Goal: Navigation & Orientation: Find specific page/section

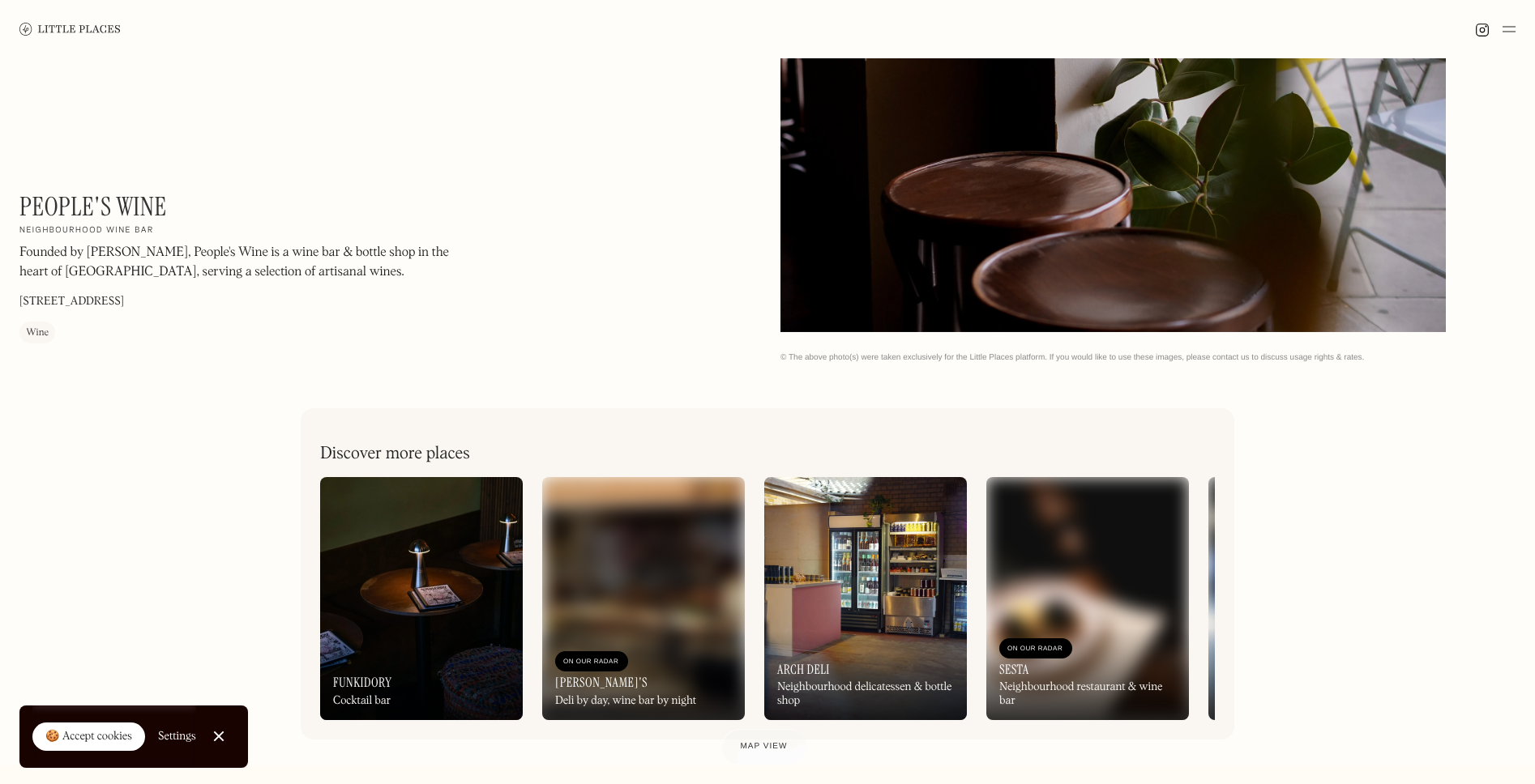
scroll to position [826, 0]
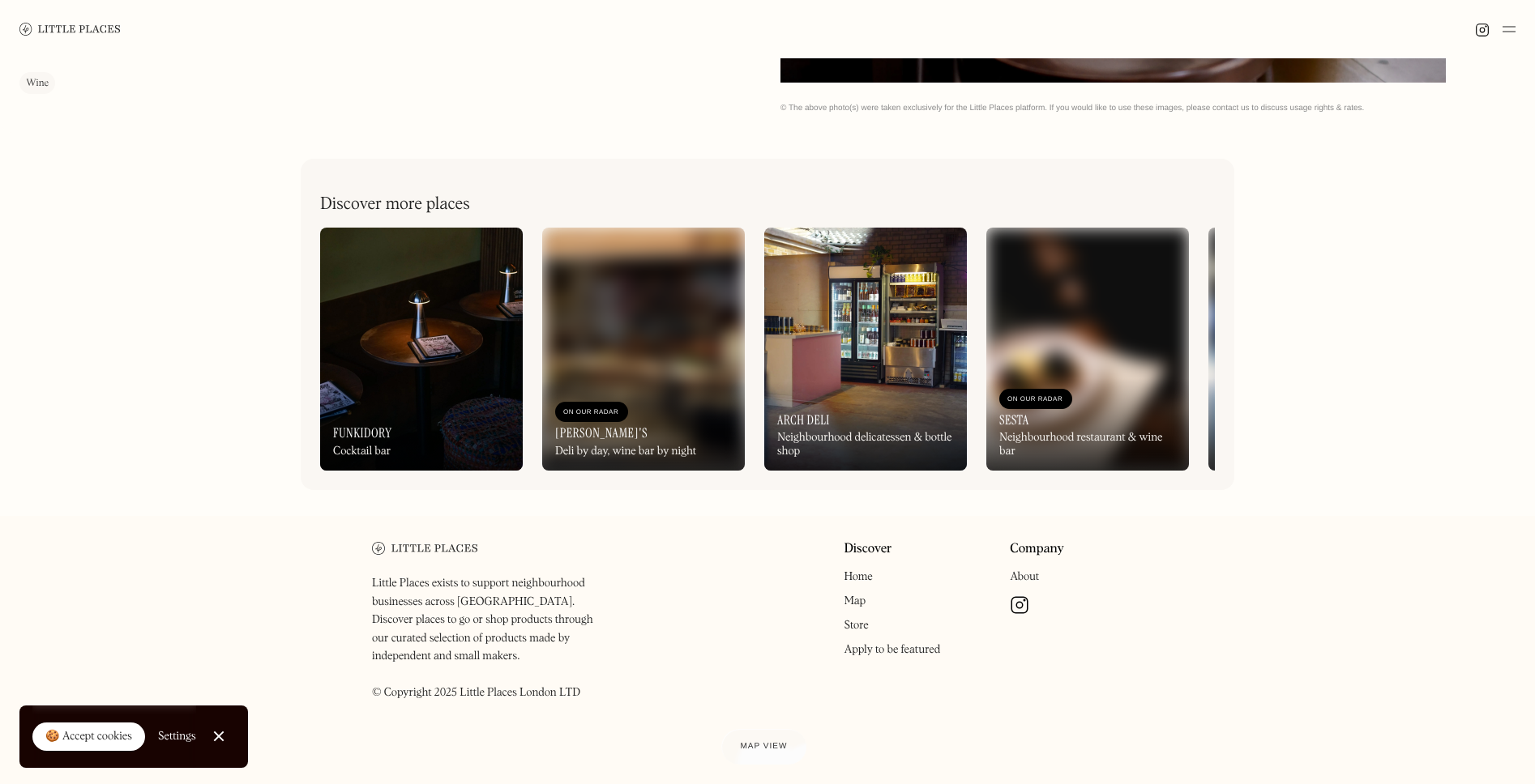
click at [839, 300] on img at bounding box center [866, 350] width 202 height 243
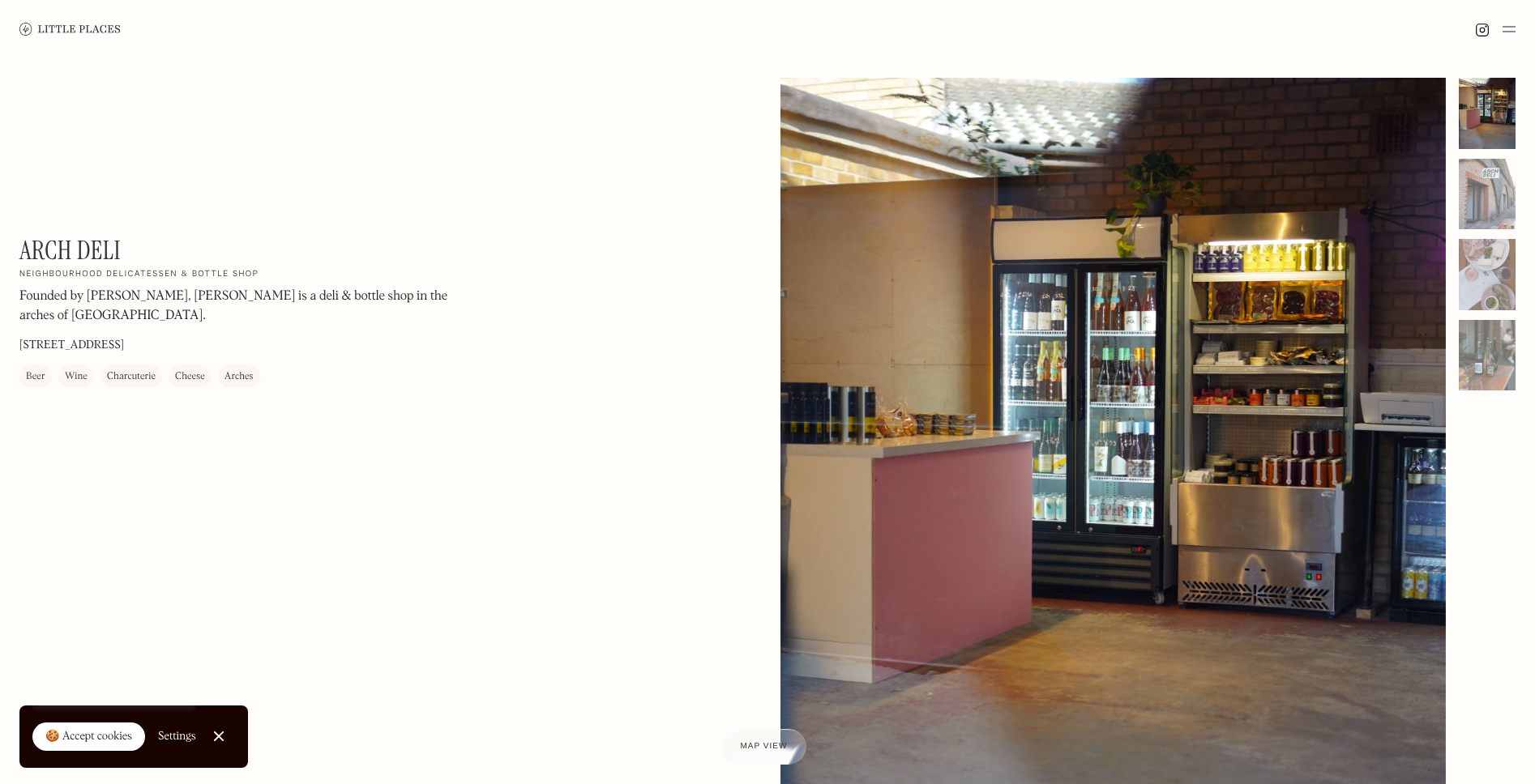
click at [711, 397] on div "Arch Deli On Our Radar Neighbourhood delicatessen & bottle shop Founded by Mich…" at bounding box center [387, 320] width 735 height 171
click at [81, 258] on h1 "Arch Deli" at bounding box center [70, 250] width 101 height 31
click at [100, 177] on div "Arch Deli On Our Radar Neighbourhood delicatessen & bottle shop Founded by Mich…" at bounding box center [767, 508] width 1535 height 901
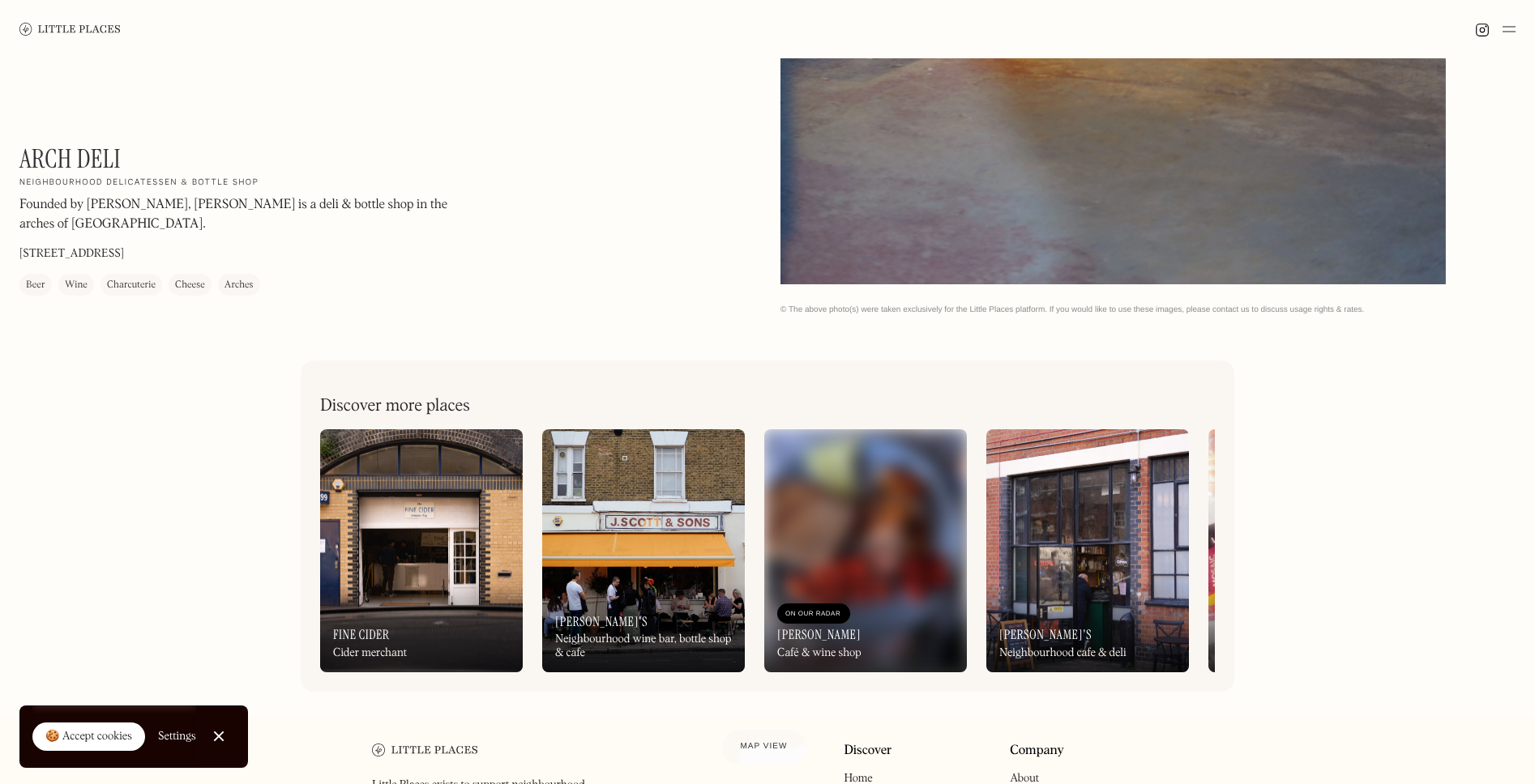
scroll to position [628, 0]
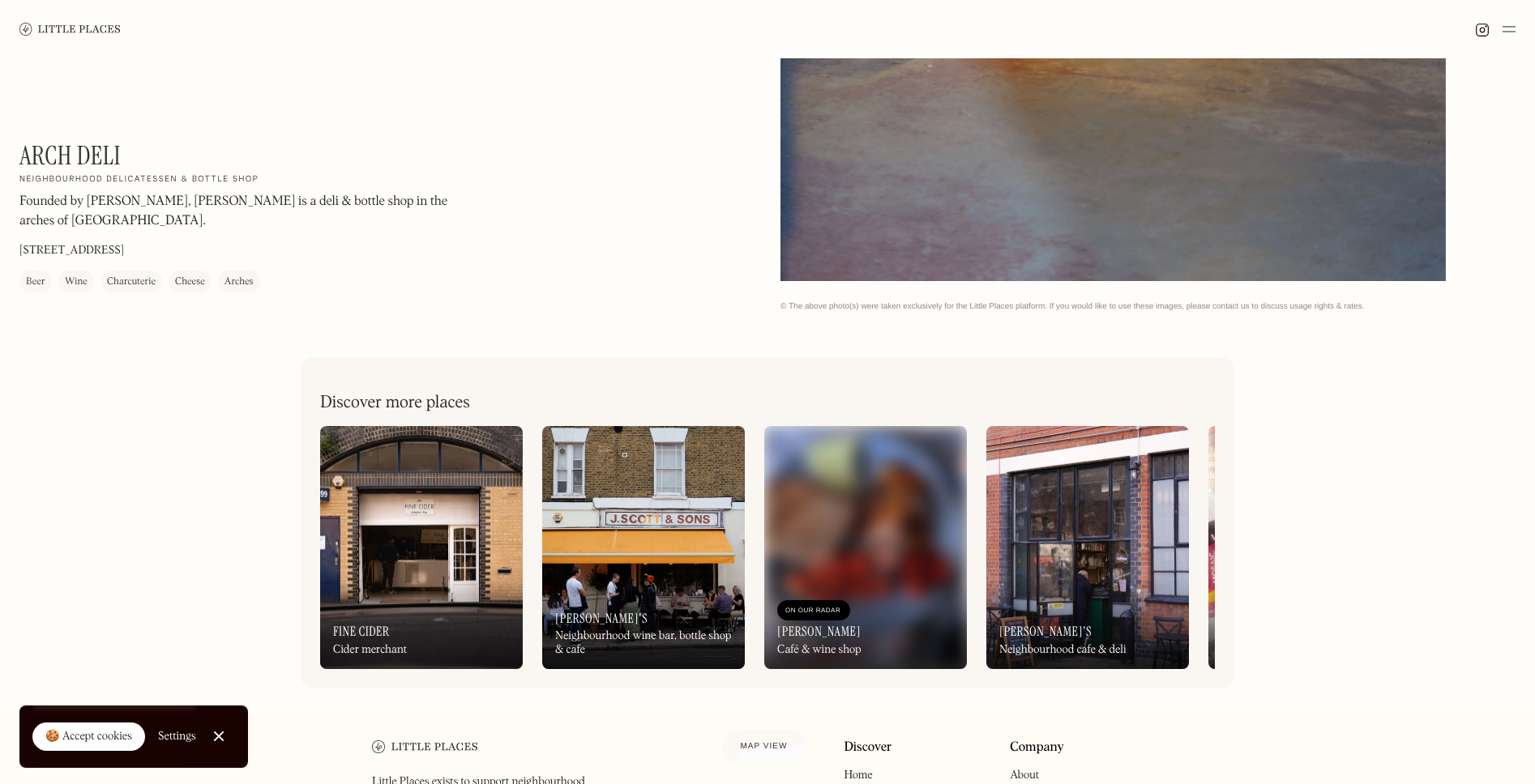
click at [58, 25] on img at bounding box center [70, 28] width 101 height 12
drag, startPoint x: 1495, startPoint y: 439, endPoint x: 1425, endPoint y: 419, distance: 72.8
click at [1495, 439] on div "Arch Deli On Our Radar Neighbourhood delicatessen & bottle shop Founded by Mich…" at bounding box center [767, 72] width 1535 height 1284
click at [1051, 548] on img at bounding box center [1088, 548] width 202 height 243
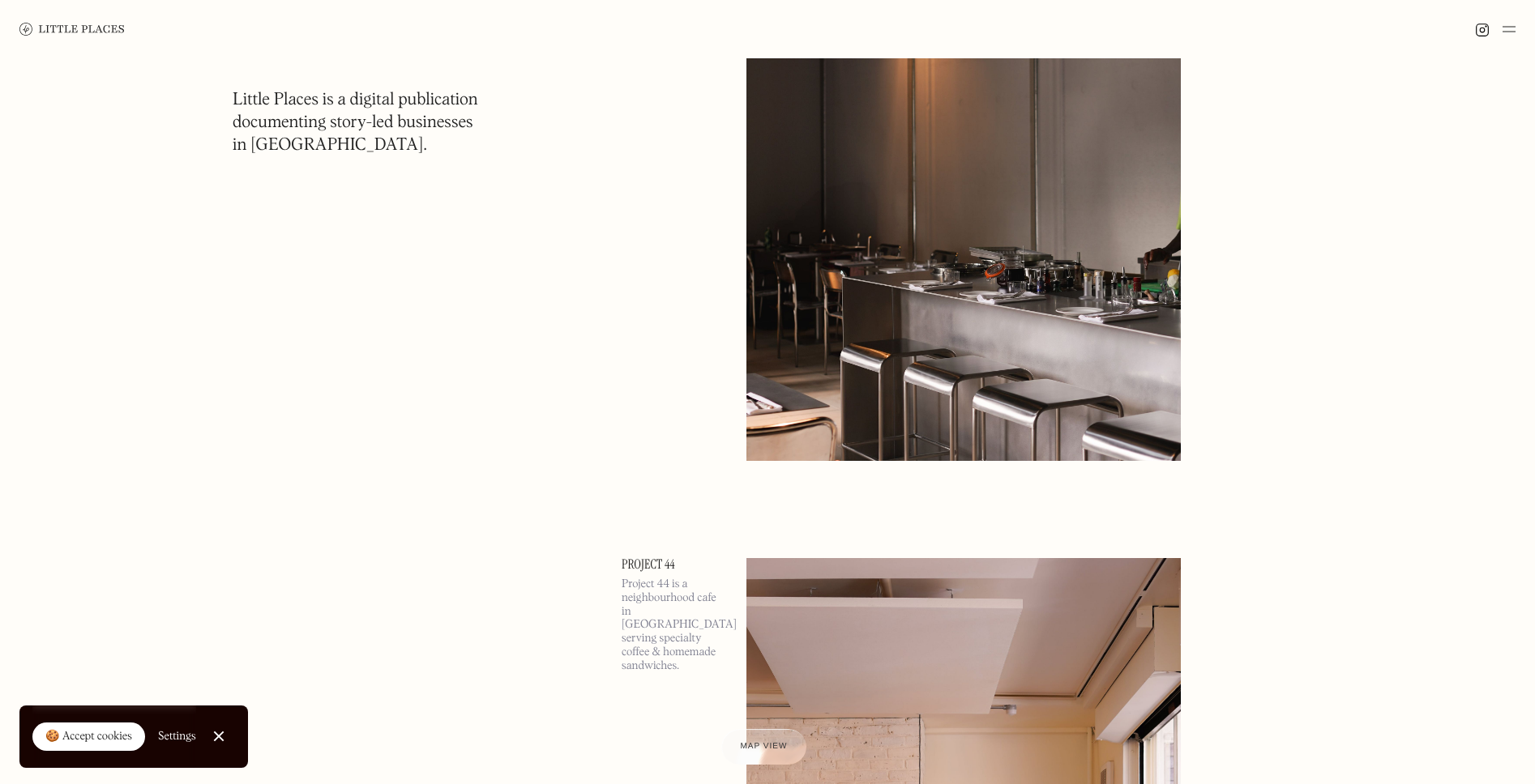
scroll to position [12638, 0]
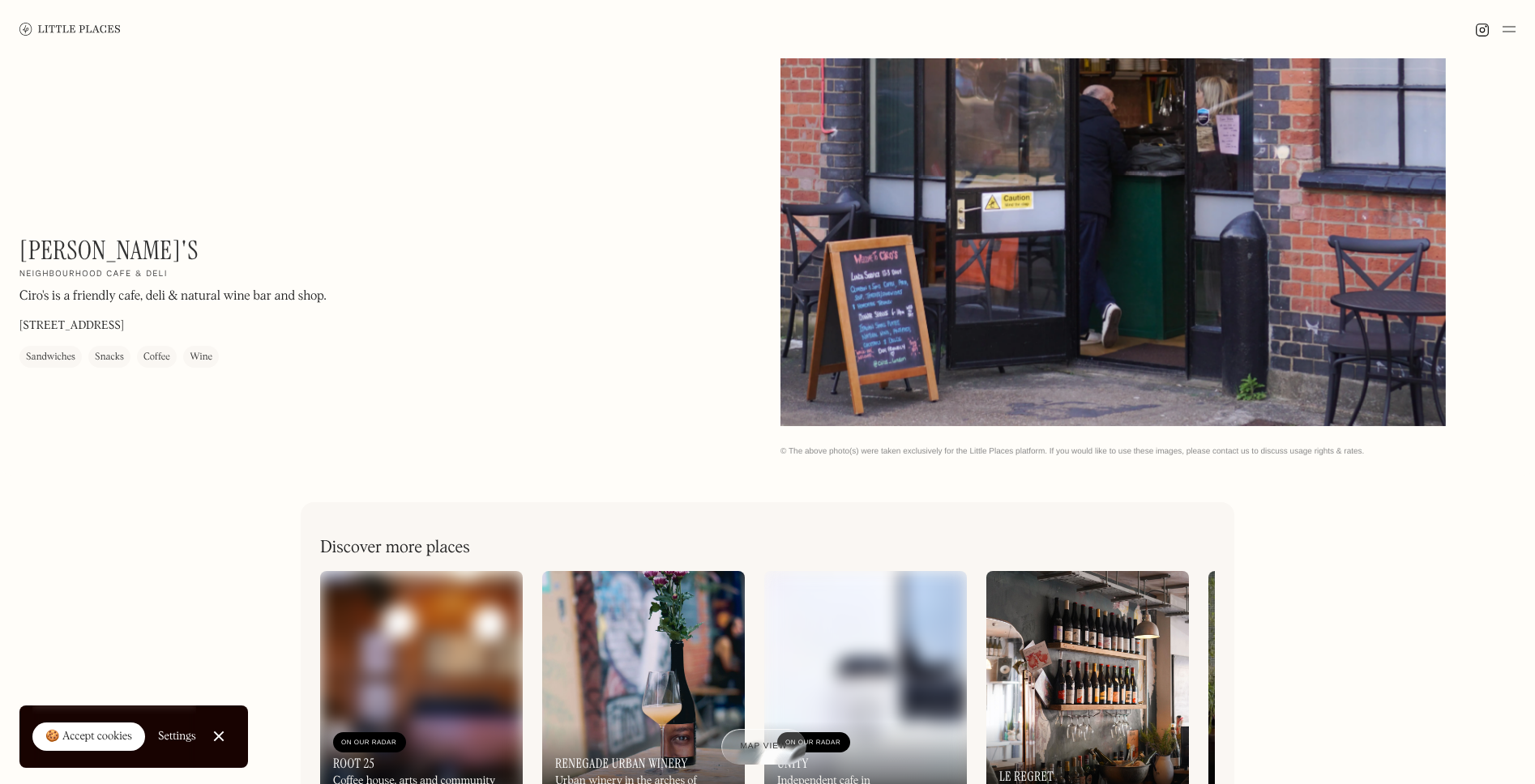
scroll to position [138, 0]
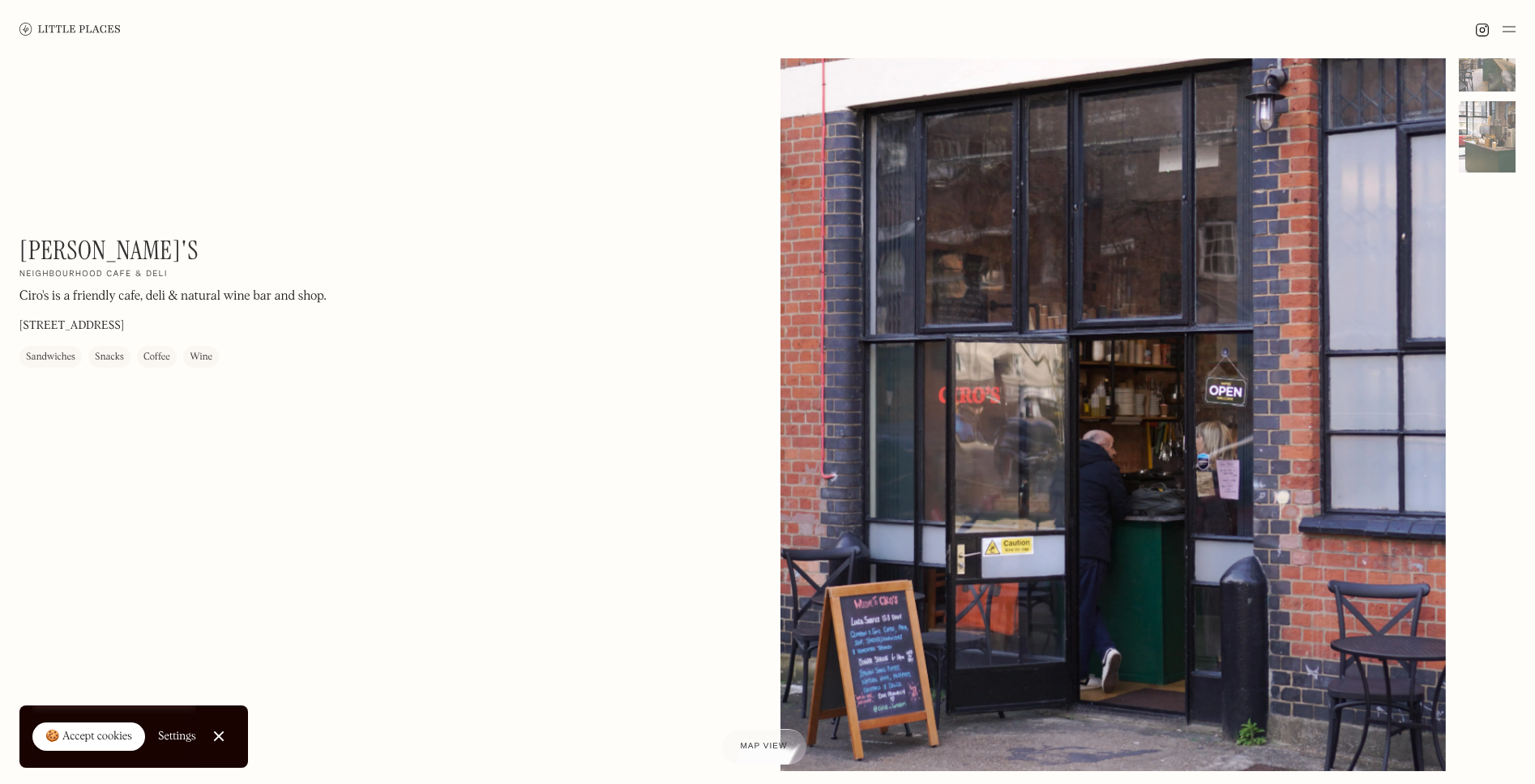
click at [1017, 447] on div at bounding box center [1112, 356] width 665 height 831
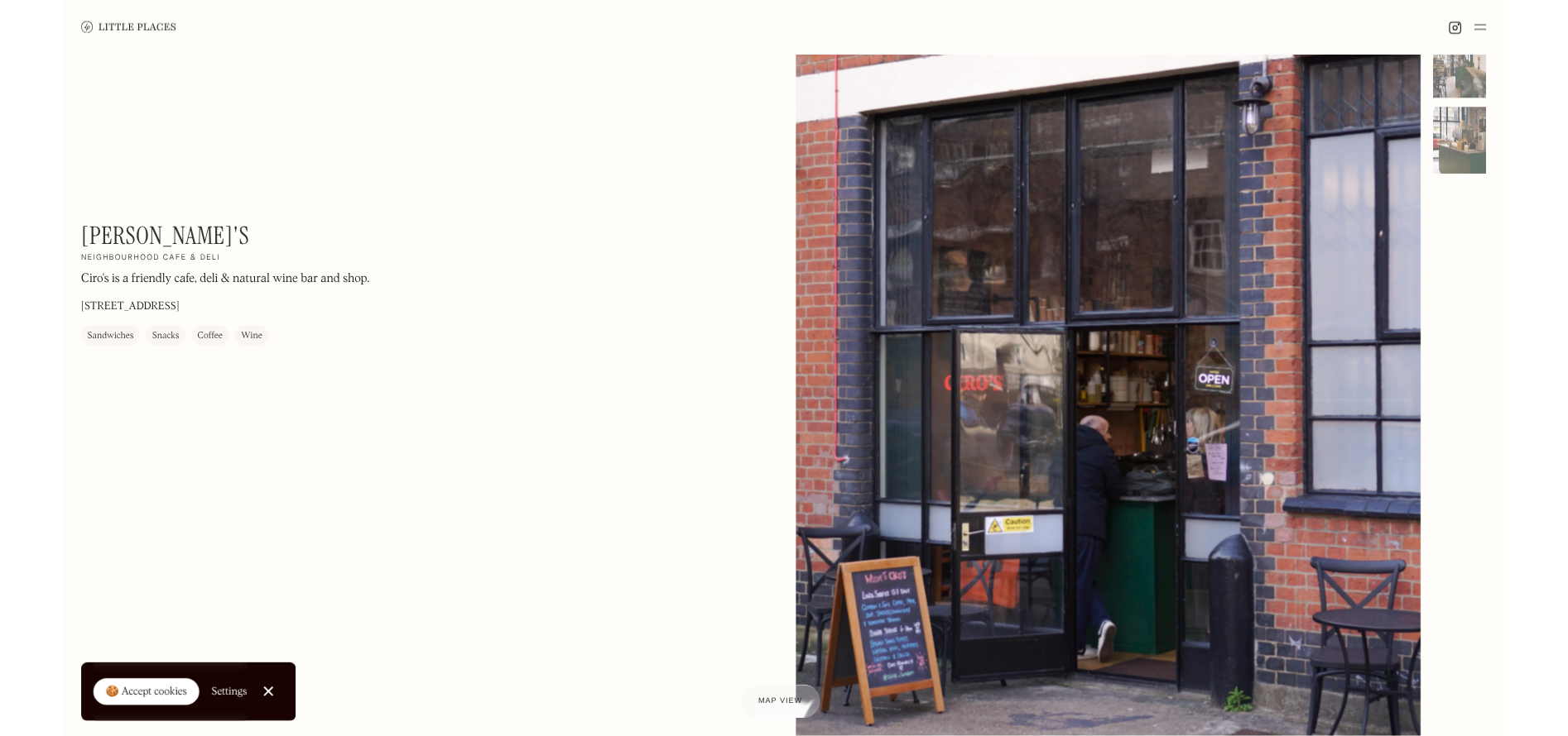
scroll to position [0, 0]
